Goal: Task Accomplishment & Management: Complete application form

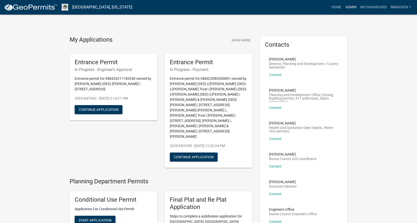
click at [352, 8] on link "Admin" at bounding box center [350, 8] width 15 height 10
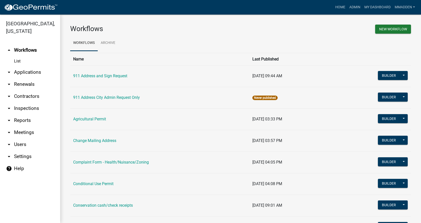
click at [25, 66] on link "arrow_drop_down Applications" at bounding box center [30, 72] width 60 height 12
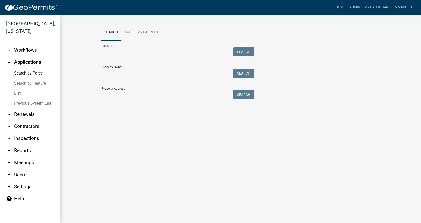
click at [19, 88] on link "List" at bounding box center [30, 93] width 60 height 10
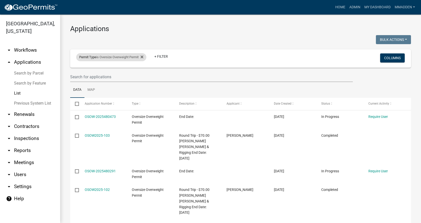
click at [129, 53] on div "Permit Type is Oversize Overweight Permit + Filter" at bounding box center [184, 58] width 224 height 13
click at [128, 58] on div "Permit Type is Oversize Overweight Permit" at bounding box center [111, 57] width 70 height 8
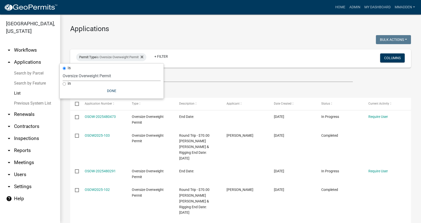
click at [93, 75] on select "Select an option 911 Address and Sign Request 911 Address City Admin Request On…" at bounding box center [112, 76] width 98 height 10
select select "49f45161-7aa4-45c5-ae01-4ec9a449aa58"
click at [63, 71] on select "Select an option 911 Address and Sign Request 911 Address City Admin Request On…" at bounding box center [112, 76] width 98 height 10
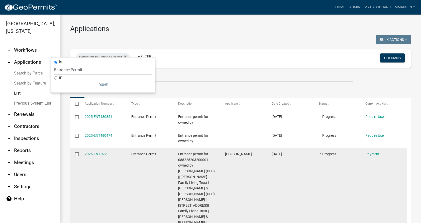
scroll to position [25, 0]
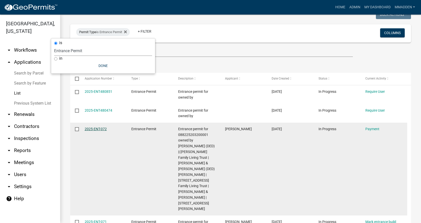
click at [94, 128] on link "2025-ENT-072" at bounding box center [96, 129] width 22 height 4
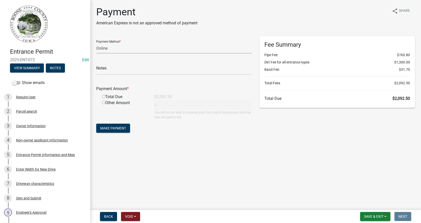
click at [117, 49] on select "Credit Card POS Check Cash Online" at bounding box center [174, 48] width 156 height 10
select select "1: 0"
click at [96, 43] on select "Credit Card POS Check Cash Online" at bounding box center [174, 48] width 156 height 10
click at [116, 65] on input "text" at bounding box center [174, 69] width 156 height 10
type input "1230"
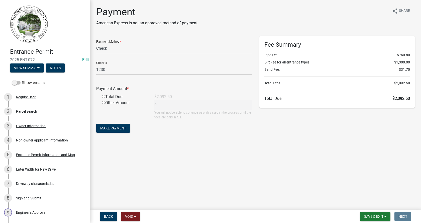
click at [103, 96] on input "radio" at bounding box center [103, 96] width 3 height 3
radio input "true"
type input "2092.5"
click at [375, 216] on span "Save & Exit" at bounding box center [373, 216] width 19 height 4
click at [363, 193] on button "Save" at bounding box center [370, 191] width 40 height 12
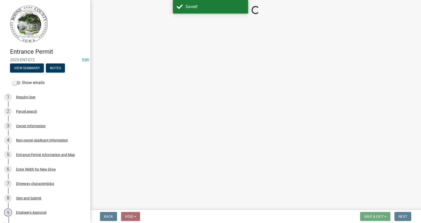
select select "1: 0"
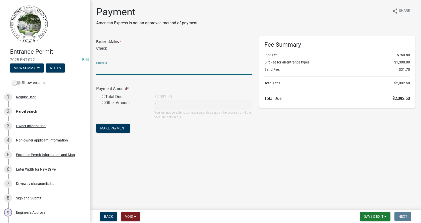
click at [126, 70] on input "text" at bounding box center [174, 69] width 156 height 10
click at [127, 70] on input "text" at bounding box center [174, 69] width 156 height 10
type input "1230"
click at [102, 96] on input "radio" at bounding box center [103, 96] width 3 height 3
radio input "true"
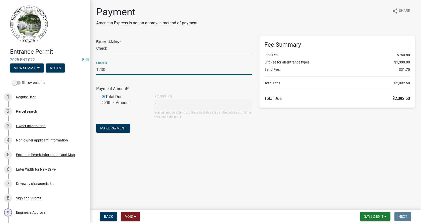
type input "2092.5"
click at [111, 126] on span "Make Payment" at bounding box center [113, 128] width 26 height 4
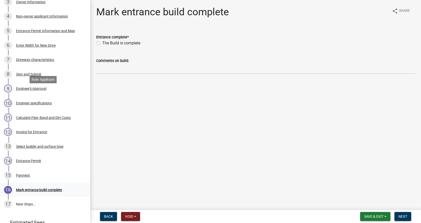
scroll to position [150, 0]
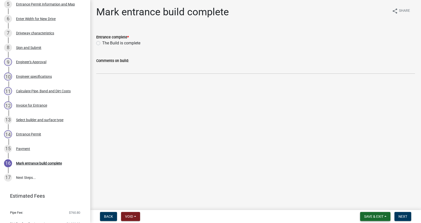
click at [372, 216] on span "Save & Exit" at bounding box center [373, 216] width 19 height 4
click at [366, 204] on button "Save & Exit" at bounding box center [370, 203] width 40 height 12
